Goal: Feedback & Contribution: Leave review/rating

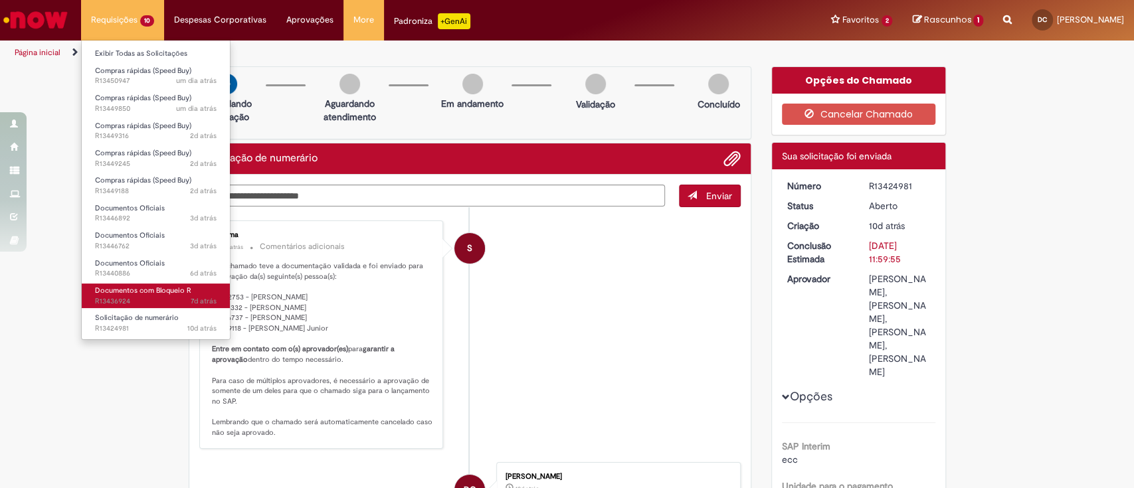
click at [163, 296] on span "7d atrás 7 dias atrás R13436924" at bounding box center [156, 301] width 122 height 11
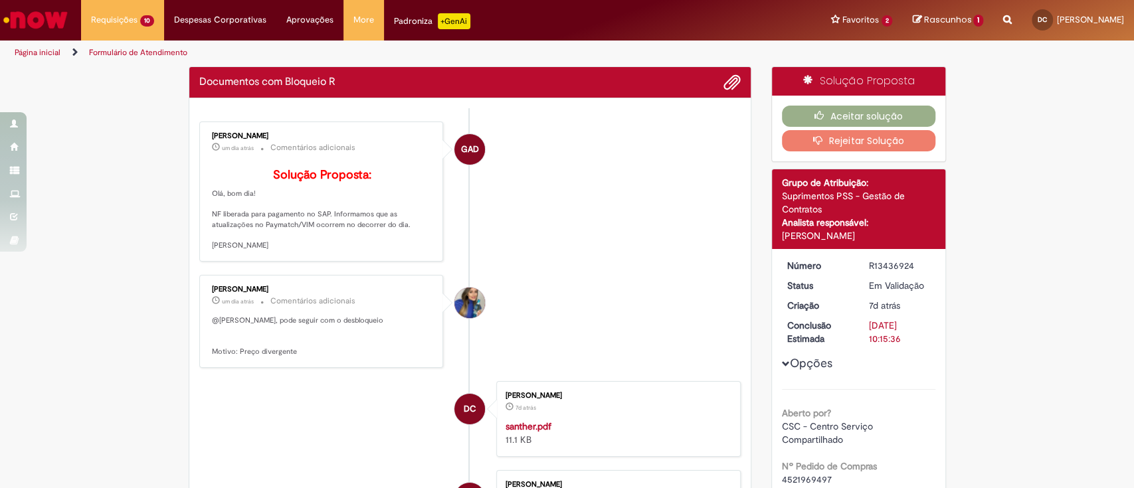
click at [646, 226] on li "GAD [PERSON_NAME] um dia atrás um dia atrás Comentários adicionais Solução Prop…" at bounding box center [470, 192] width 542 height 140
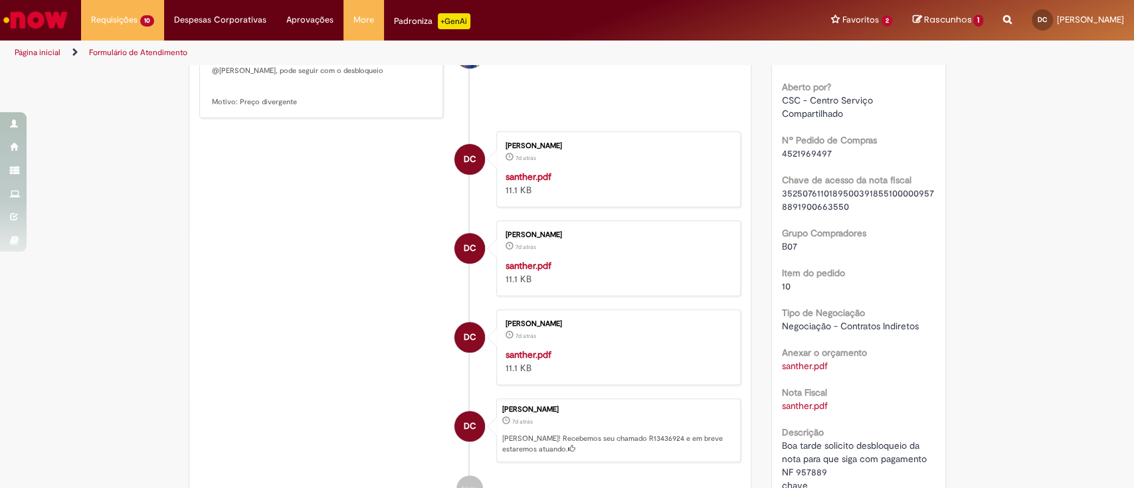
scroll to position [266, 0]
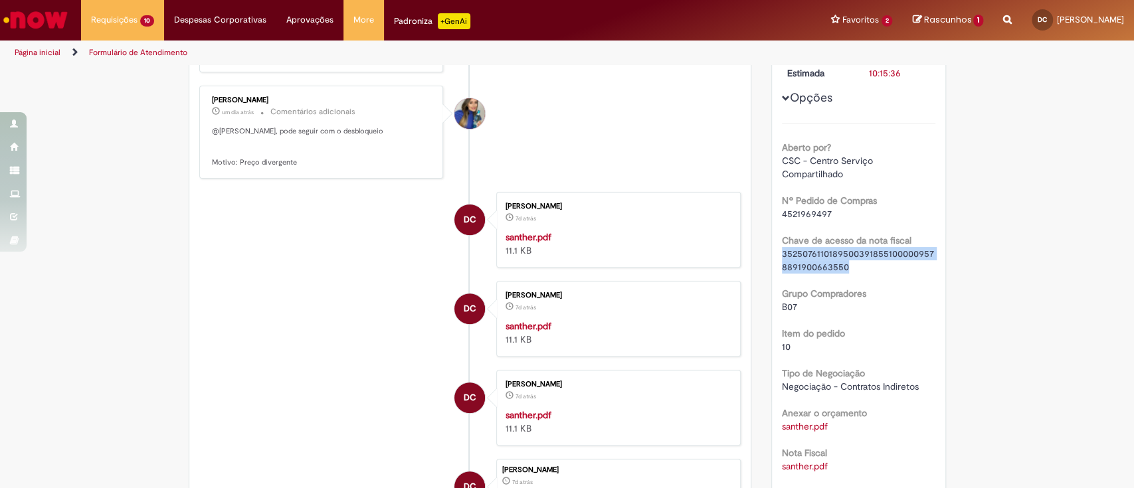
drag, startPoint x: 846, startPoint y: 261, endPoint x: 776, endPoint y: 255, distance: 70.0
click at [782, 255] on div "35250761101895003918551000009578891900663550" at bounding box center [858, 260] width 153 height 27
copy span "35250761101895003918551000009578891900663550"
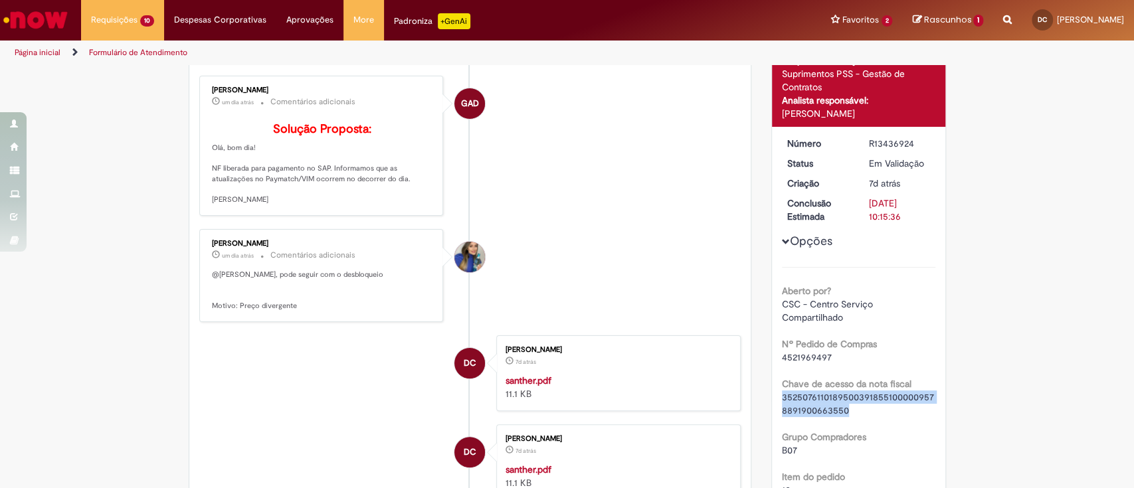
scroll to position [0, 0]
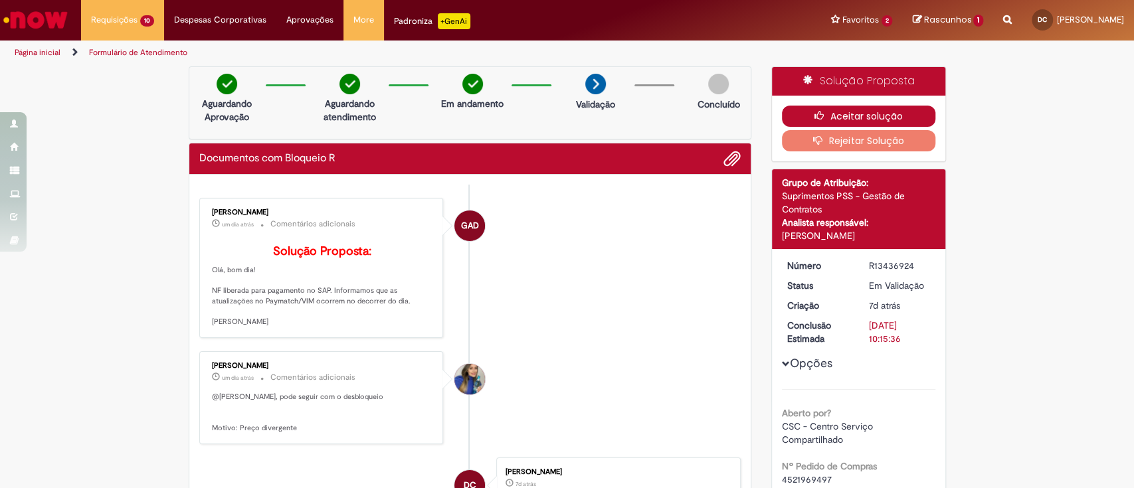
click at [898, 110] on button "Aceitar solução" at bounding box center [858, 116] width 153 height 21
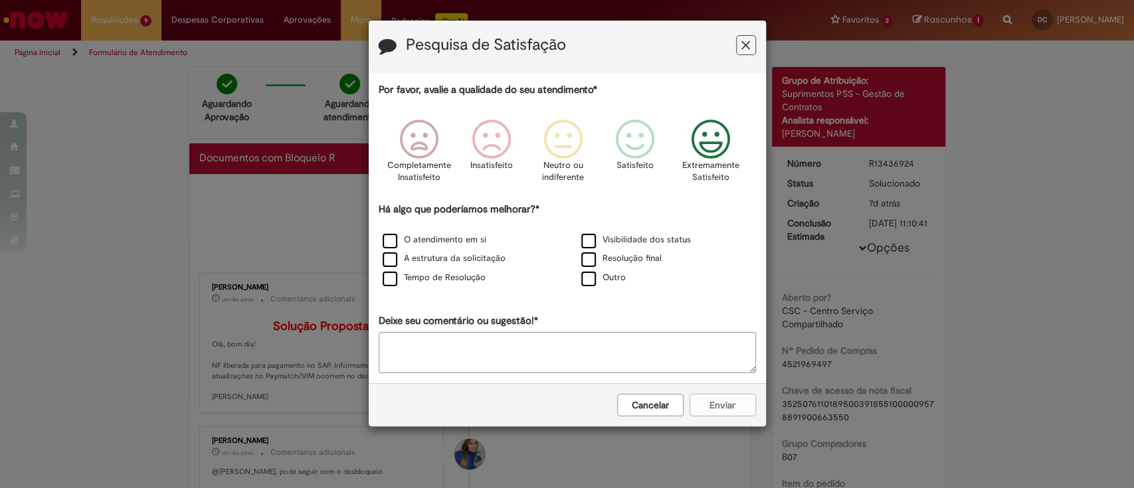
click at [707, 127] on icon "Feedback" at bounding box center [710, 140] width 50 height 40
click at [393, 241] on label "O atendimento em si" at bounding box center [434, 240] width 104 height 13
click at [728, 402] on button "Enviar" at bounding box center [722, 405] width 66 height 23
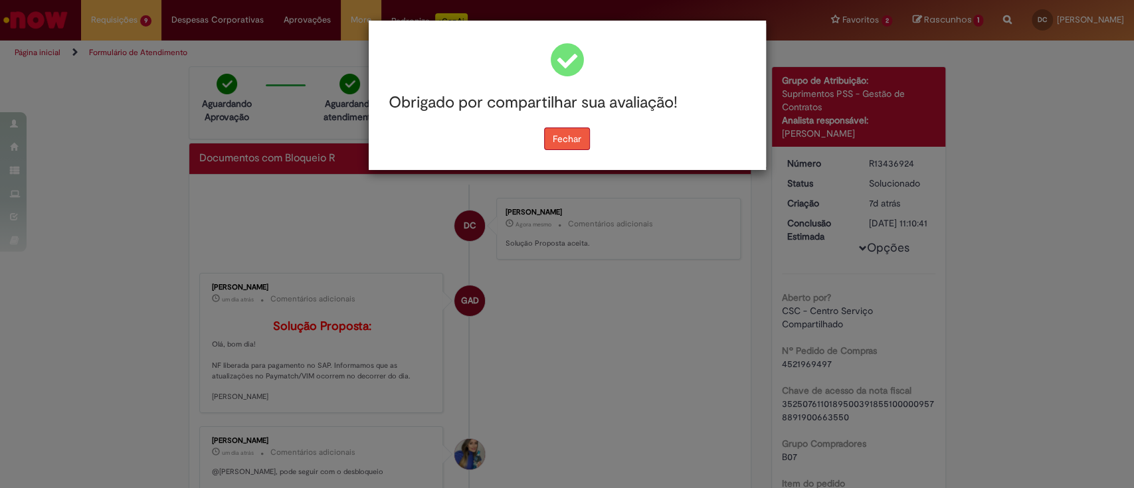
click at [580, 137] on button "Fechar" at bounding box center [567, 138] width 46 height 23
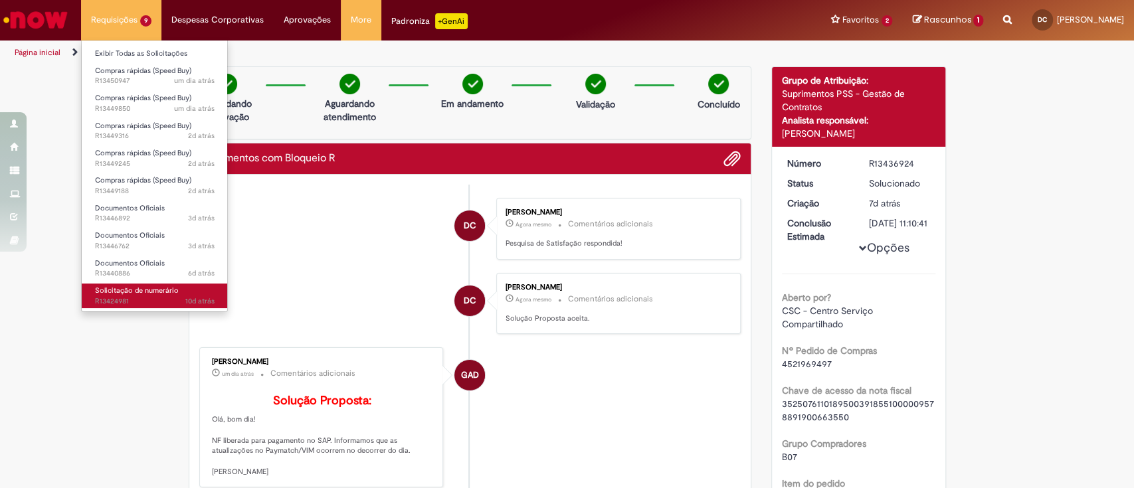
click at [144, 292] on span "Solicitação de numerário" at bounding box center [137, 291] width 84 height 10
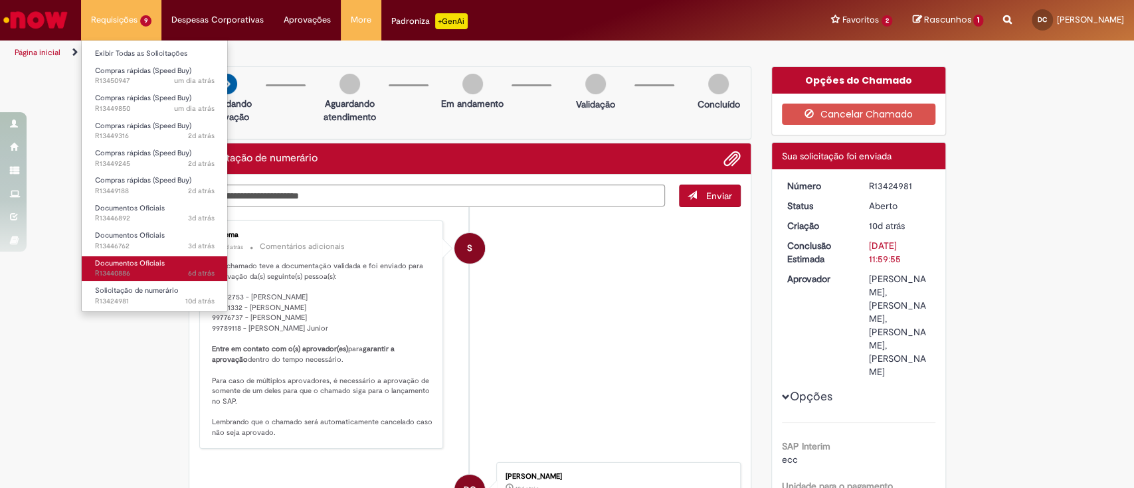
click at [162, 258] on span "Documentos Oficiais" at bounding box center [130, 263] width 70 height 10
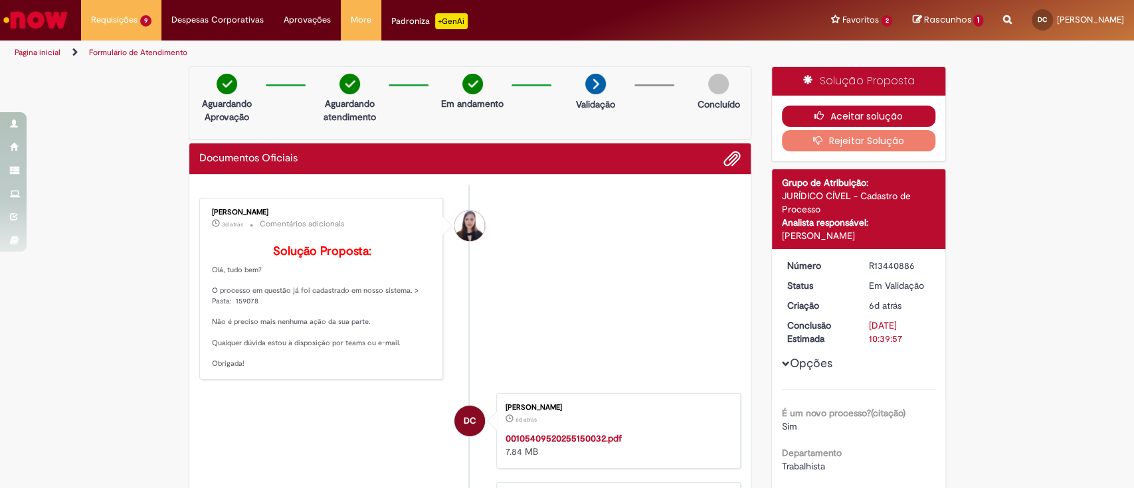
click at [868, 109] on button "Aceitar solução" at bounding box center [858, 116] width 153 height 21
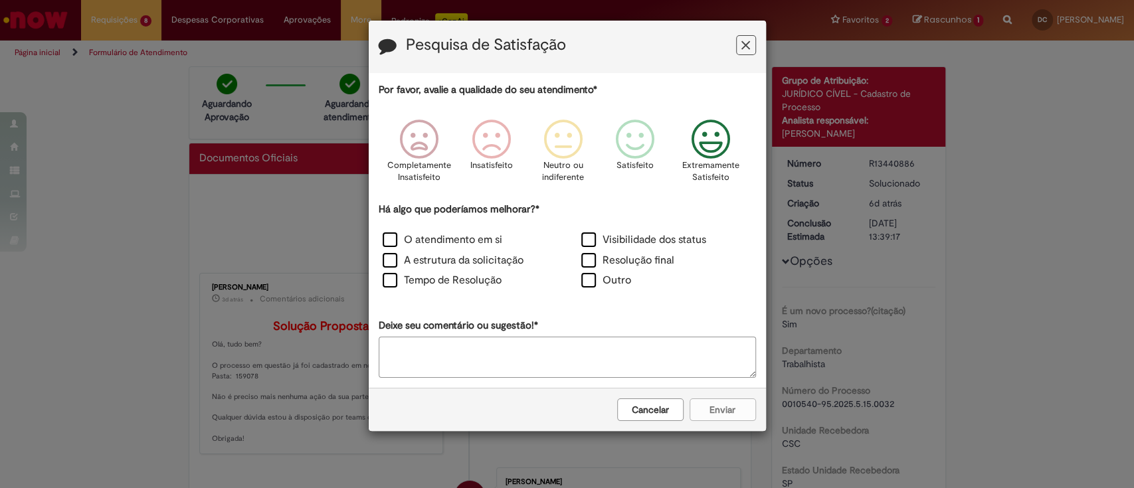
click at [707, 159] on icon "Feedback" at bounding box center [710, 140] width 50 height 40
click at [404, 241] on label "O atendimento em si" at bounding box center [442, 239] width 120 height 15
click at [717, 402] on button "Enviar" at bounding box center [722, 409] width 66 height 23
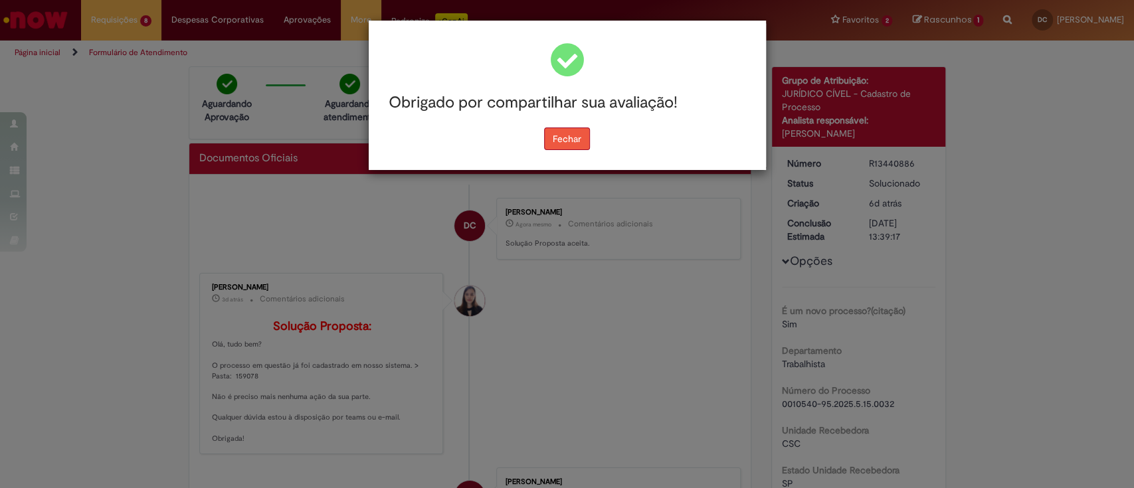
click at [578, 140] on button "Fechar" at bounding box center [567, 138] width 46 height 23
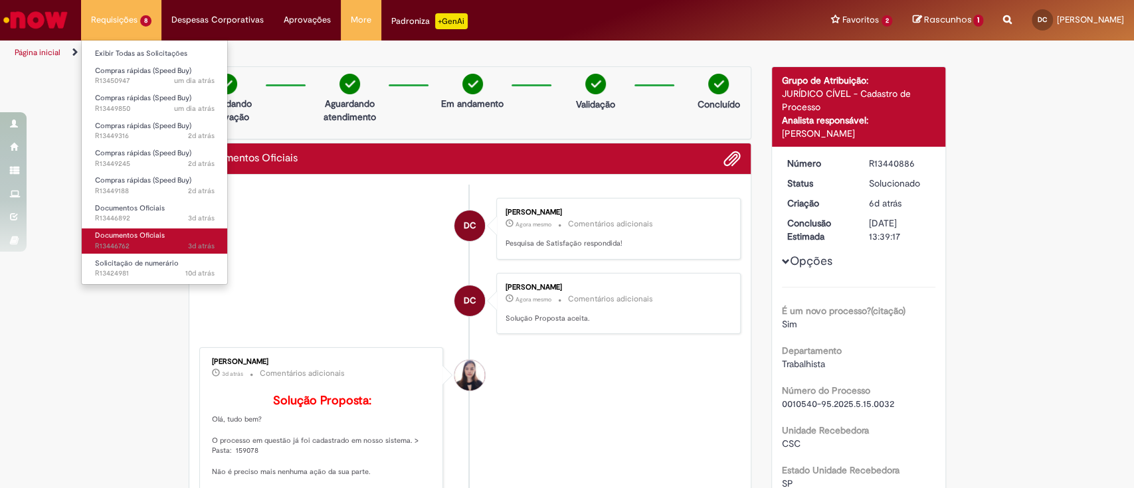
click at [131, 238] on span "Documentos Oficiais" at bounding box center [130, 235] width 70 height 10
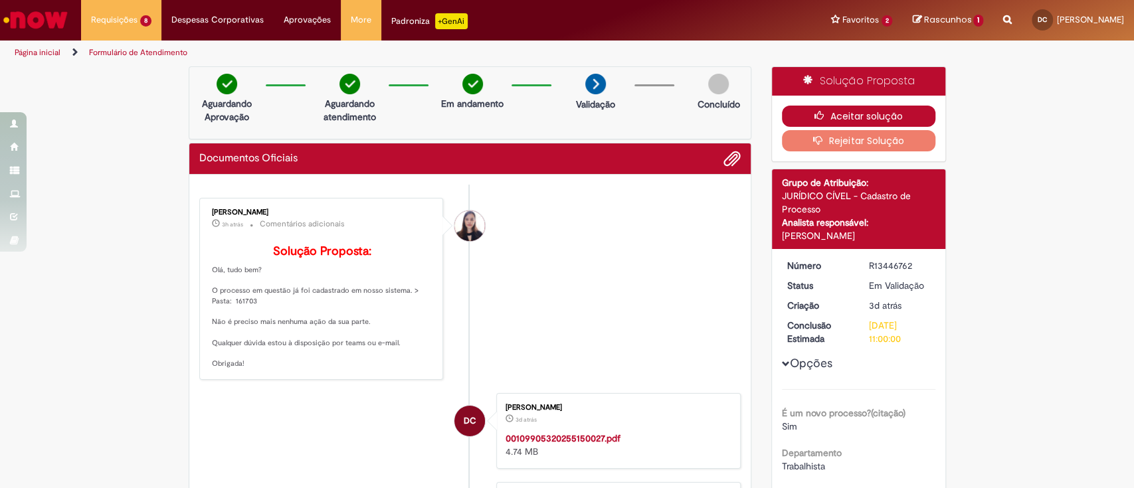
click at [834, 112] on button "Aceitar solução" at bounding box center [858, 116] width 153 height 21
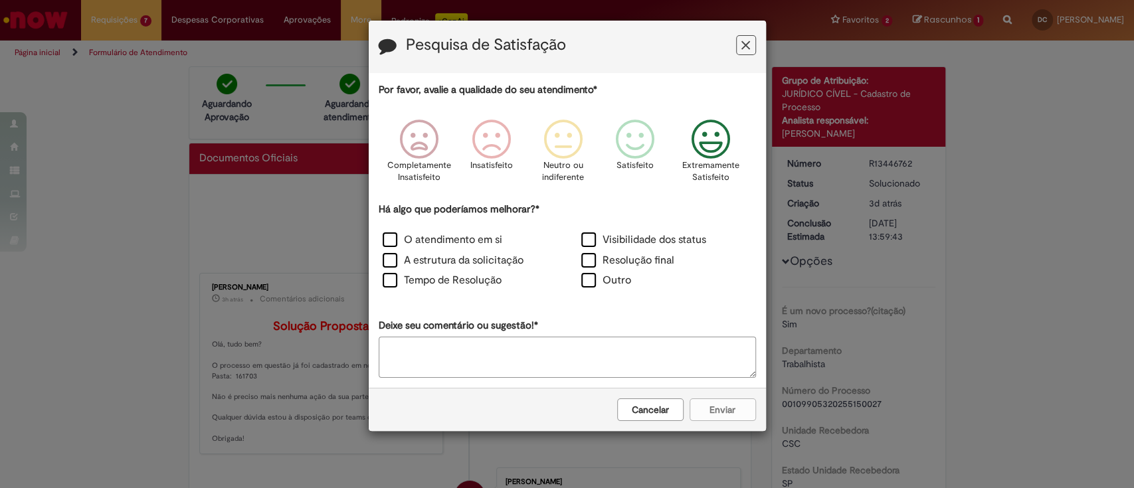
click at [722, 159] on icon "Feedback" at bounding box center [710, 140] width 50 height 40
click at [397, 238] on label "O atendimento em si" at bounding box center [442, 239] width 120 height 15
click at [717, 406] on button "Enviar" at bounding box center [722, 409] width 66 height 23
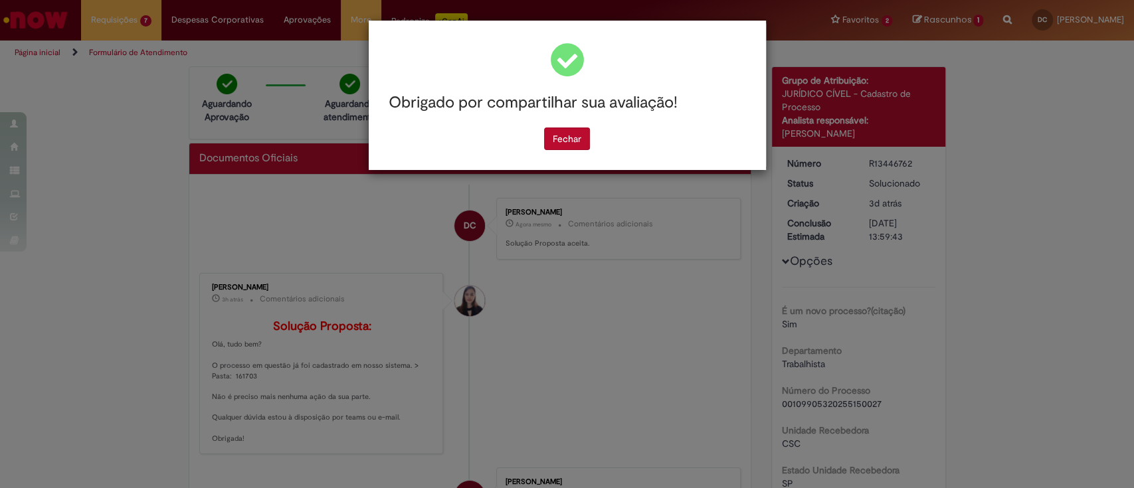
click at [548, 151] on div "Obrigado por compartilhar sua avaliação! [GEOGRAPHIC_DATA]" at bounding box center [567, 95] width 397 height 149
click at [559, 146] on button "Fechar" at bounding box center [567, 138] width 46 height 23
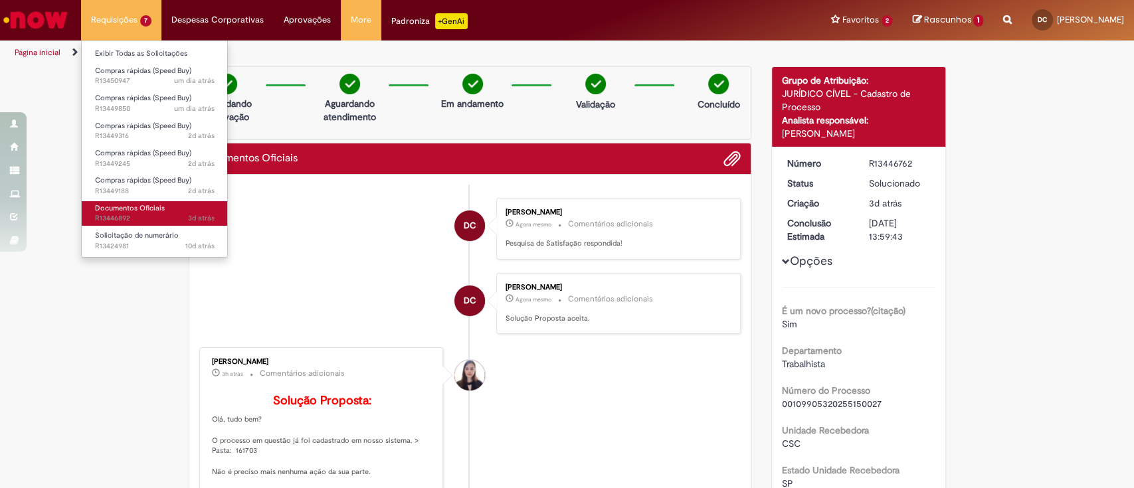
click at [143, 205] on span "Documentos Oficiais" at bounding box center [130, 208] width 70 height 10
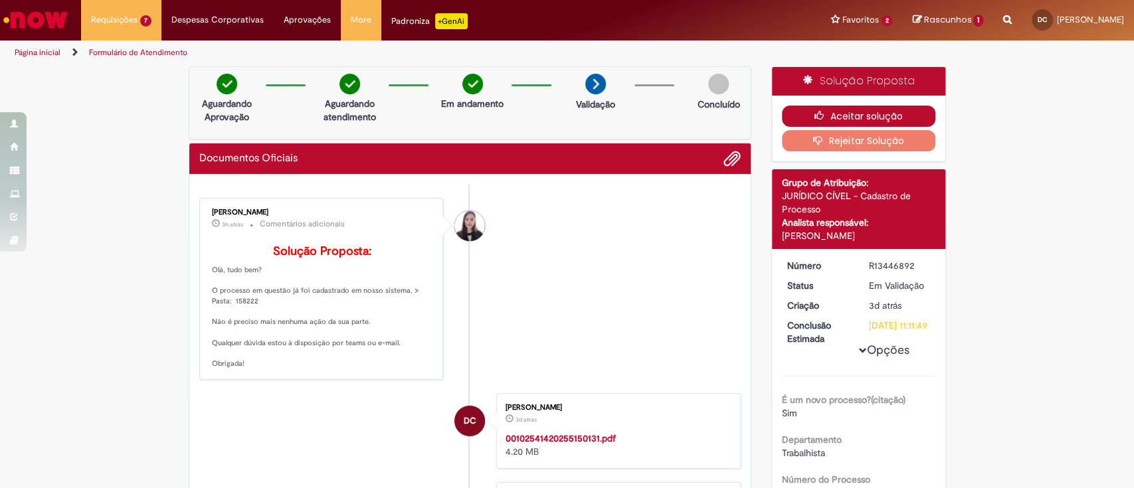
click at [865, 122] on button "Aceitar solução" at bounding box center [858, 116] width 153 height 21
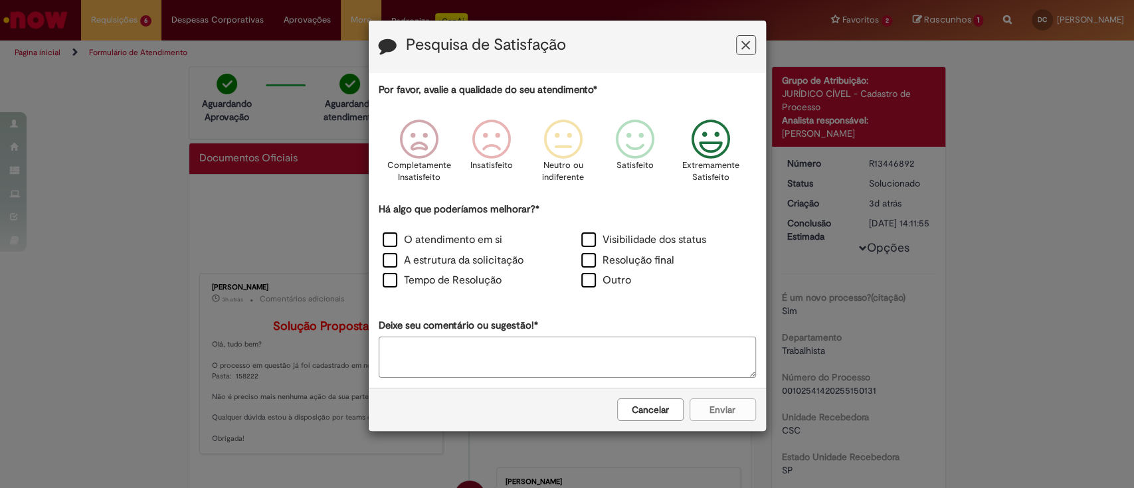
click at [727, 138] on icon "Feedback" at bounding box center [710, 140] width 50 height 40
click at [409, 236] on label "O atendimento em si" at bounding box center [442, 239] width 120 height 15
click at [714, 406] on button "Enviar" at bounding box center [722, 409] width 66 height 23
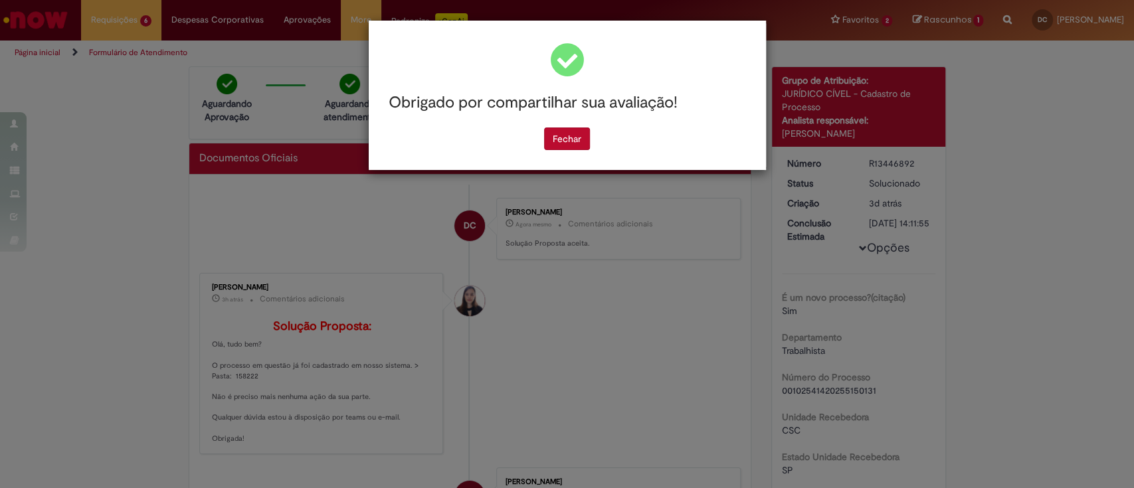
click at [545, 151] on div "Obrigado por compartilhar sua avaliação! [GEOGRAPHIC_DATA]" at bounding box center [567, 95] width 397 height 149
click at [562, 139] on button "Fechar" at bounding box center [567, 138] width 46 height 23
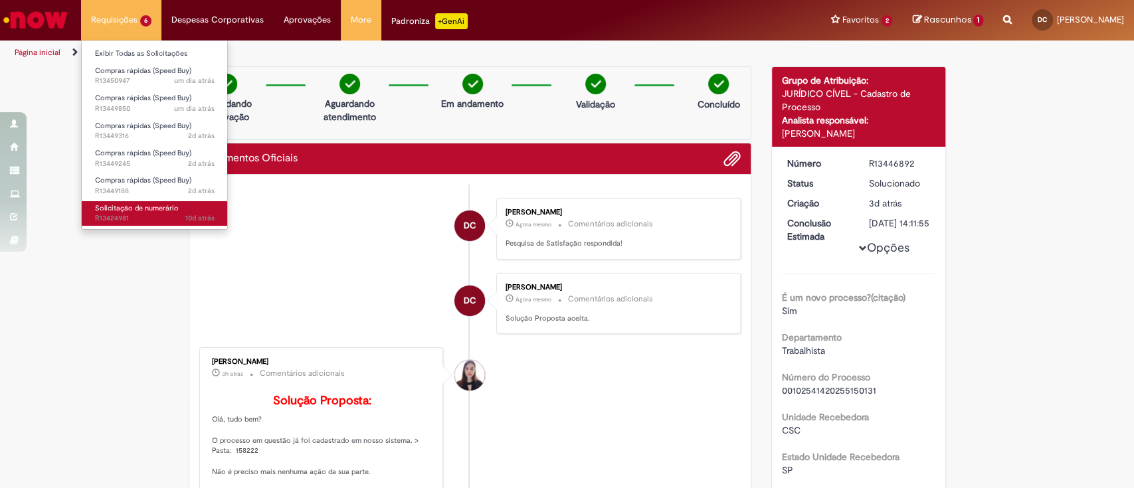
click at [123, 207] on span "Solicitação de numerário" at bounding box center [137, 208] width 84 height 10
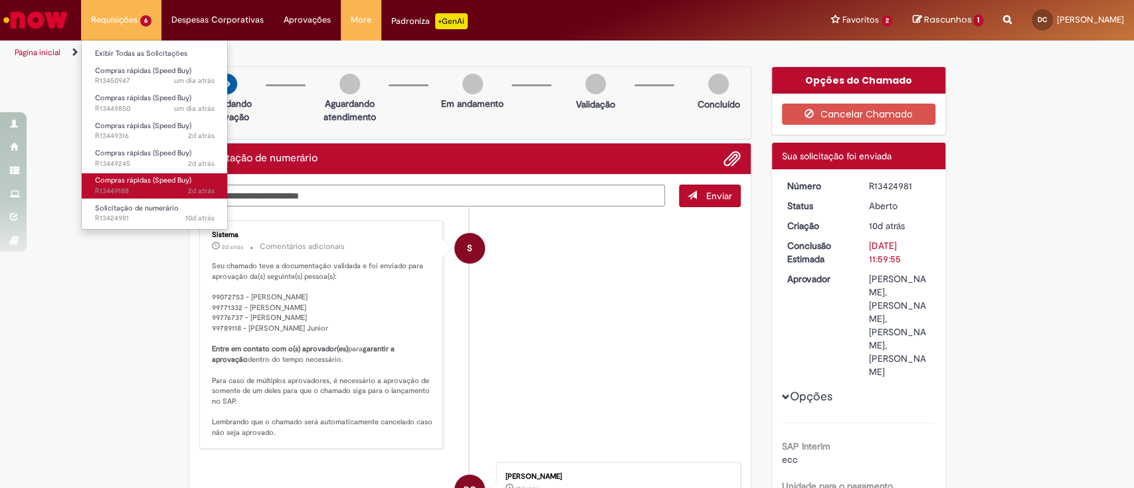
click at [140, 184] on span "Compras rápidas (Speed Buy)" at bounding box center [143, 180] width 96 height 10
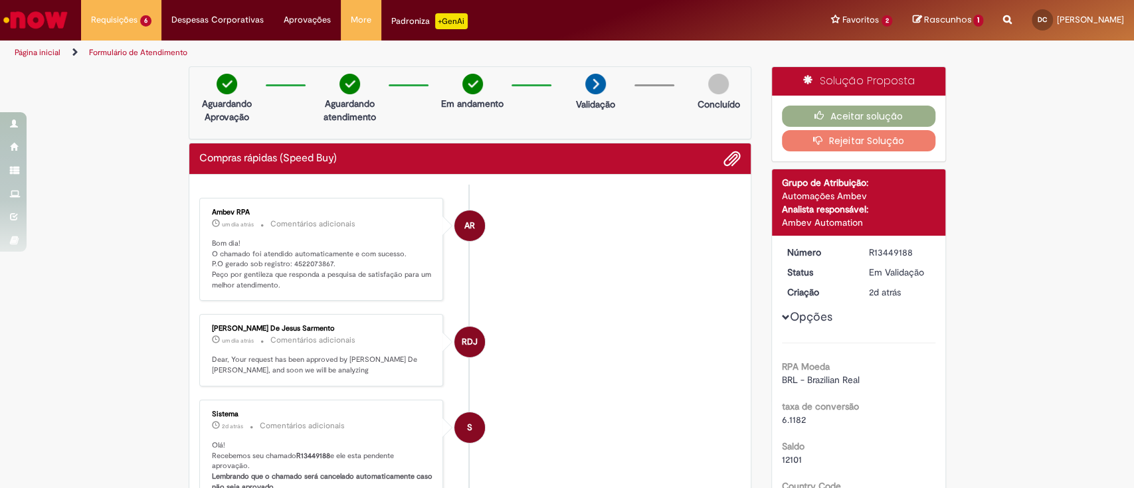
click at [297, 262] on p "Bom dia! O chamado foi atendido automaticamente e com sucesso. P.O gerado sob r…" at bounding box center [322, 264] width 221 height 52
copy p "4522073867"
